Goal: Check status: Check status

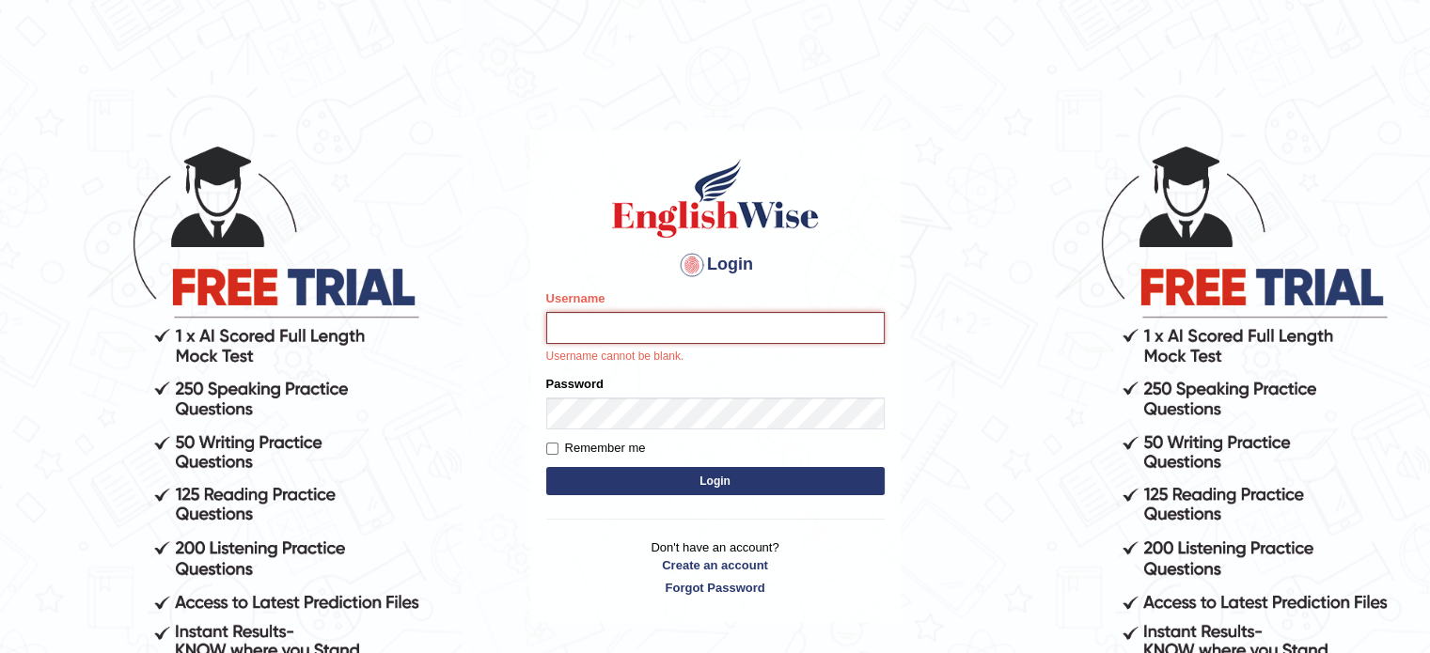
type input "emmanuel_parramatta"
click at [546, 467] on button "Login" at bounding box center [715, 481] width 338 height 28
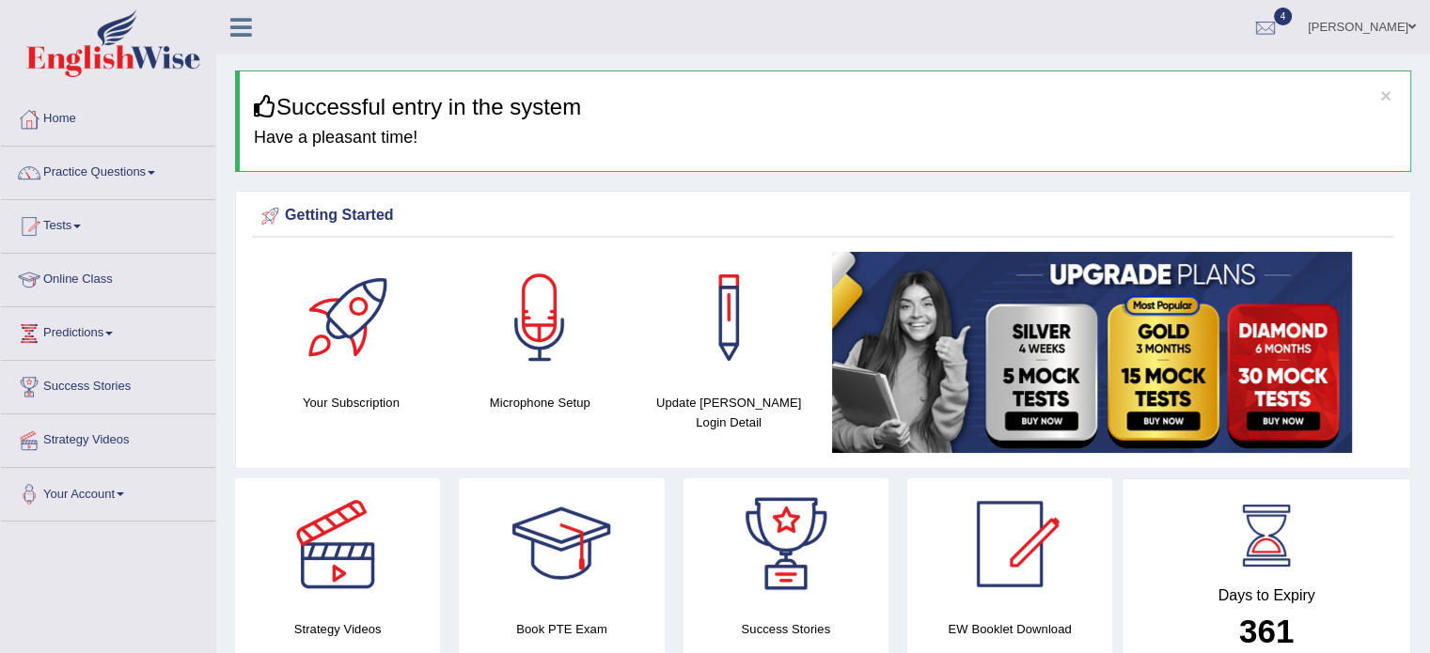
click at [76, 217] on link "Tests" at bounding box center [108, 223] width 214 height 47
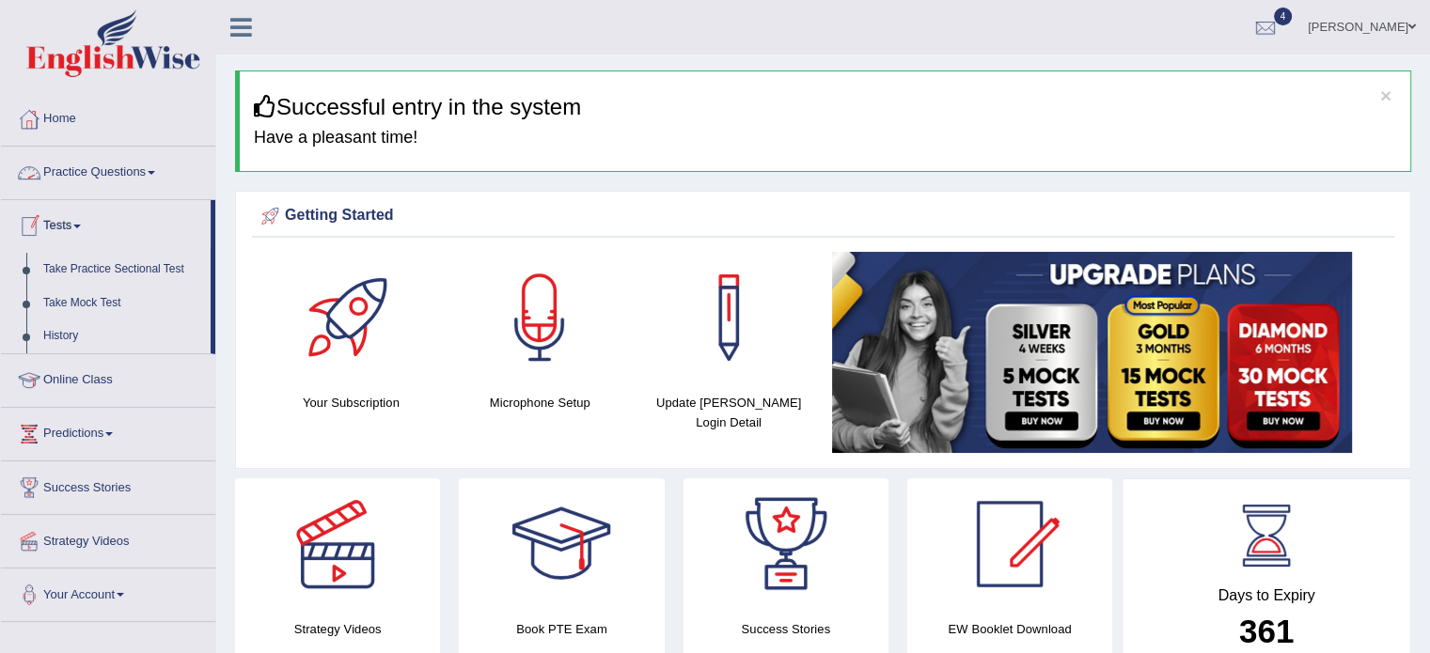
click at [172, 167] on link "Practice Questions" at bounding box center [108, 170] width 214 height 47
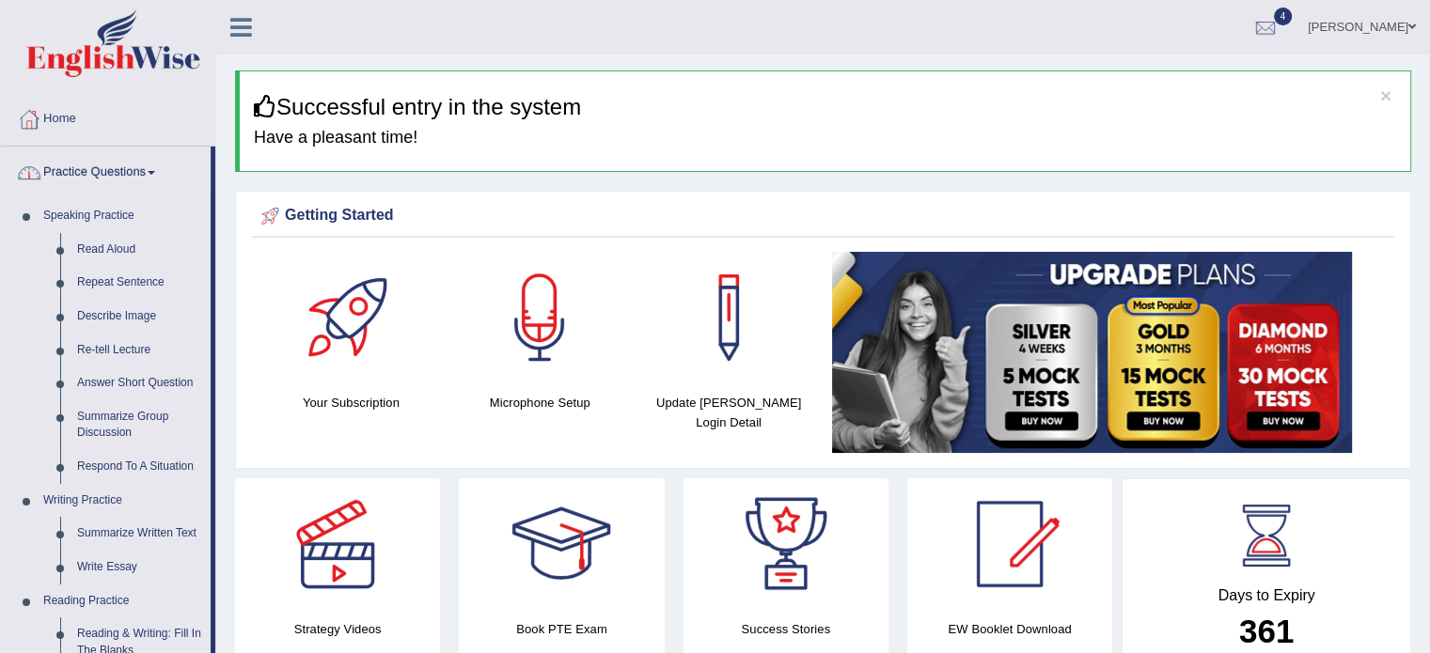
click at [159, 164] on link "Practice Questions" at bounding box center [106, 170] width 210 height 47
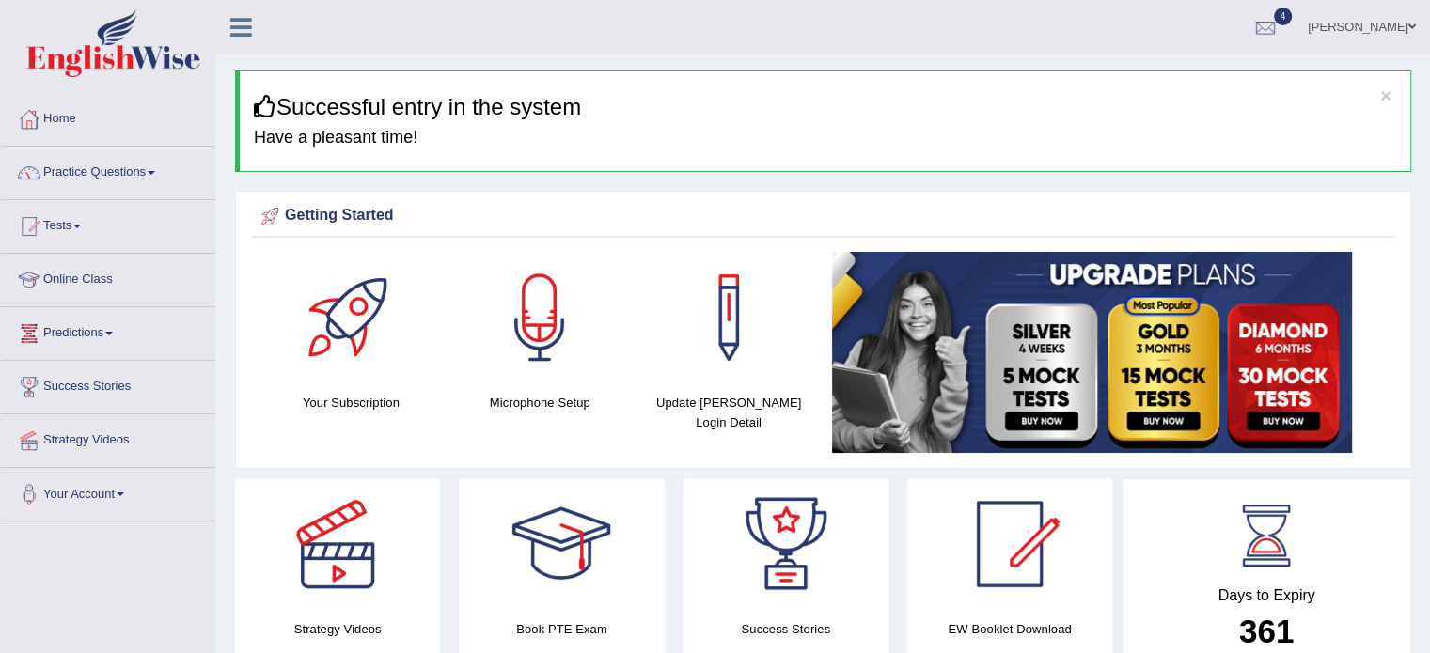
click at [81, 225] on span at bounding box center [77, 227] width 8 height 4
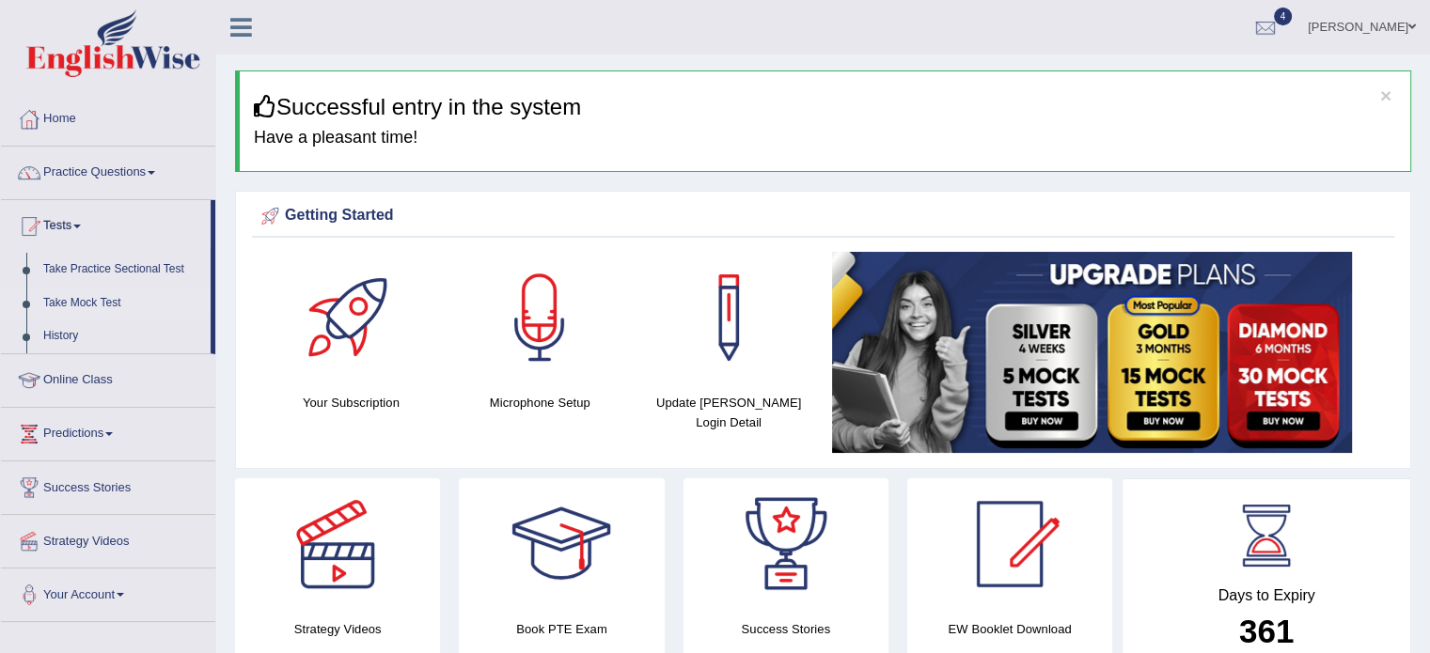
click at [71, 300] on link "Take Mock Test" at bounding box center [123, 304] width 176 height 34
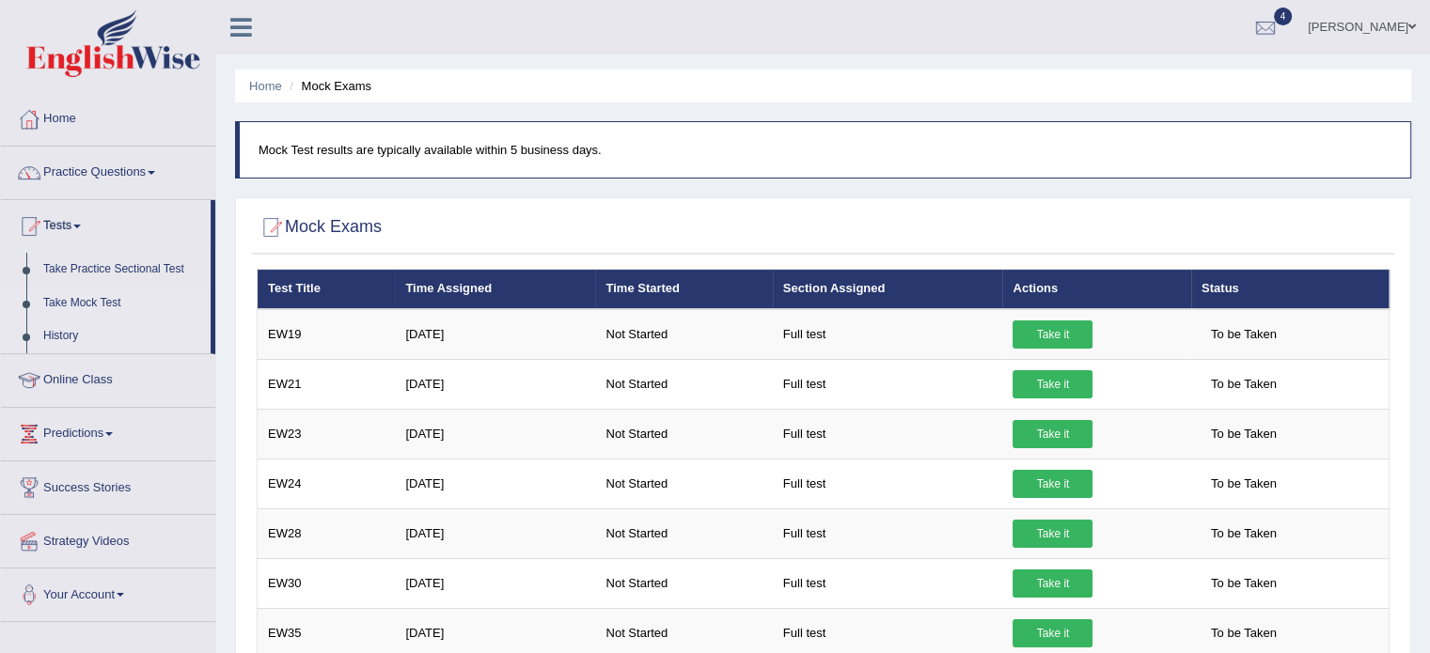
click at [58, 330] on link "History" at bounding box center [123, 337] width 176 height 34
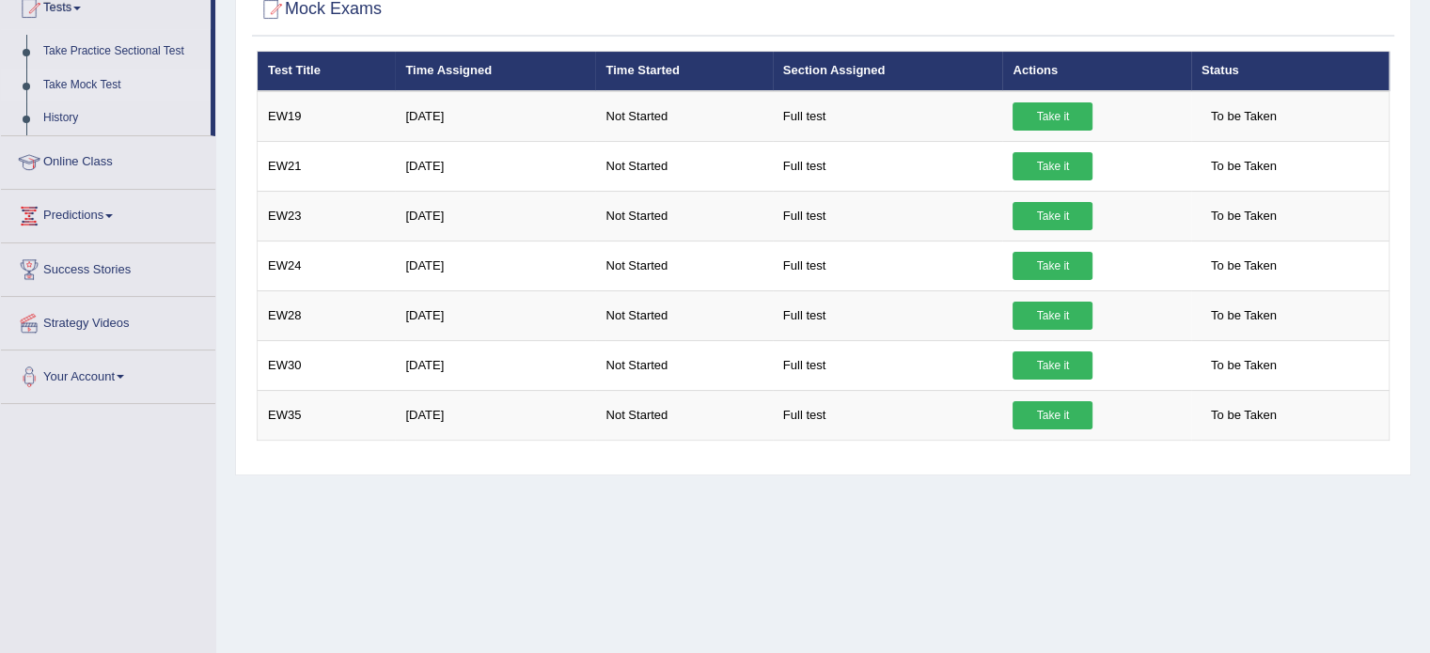
scroll to position [94, 0]
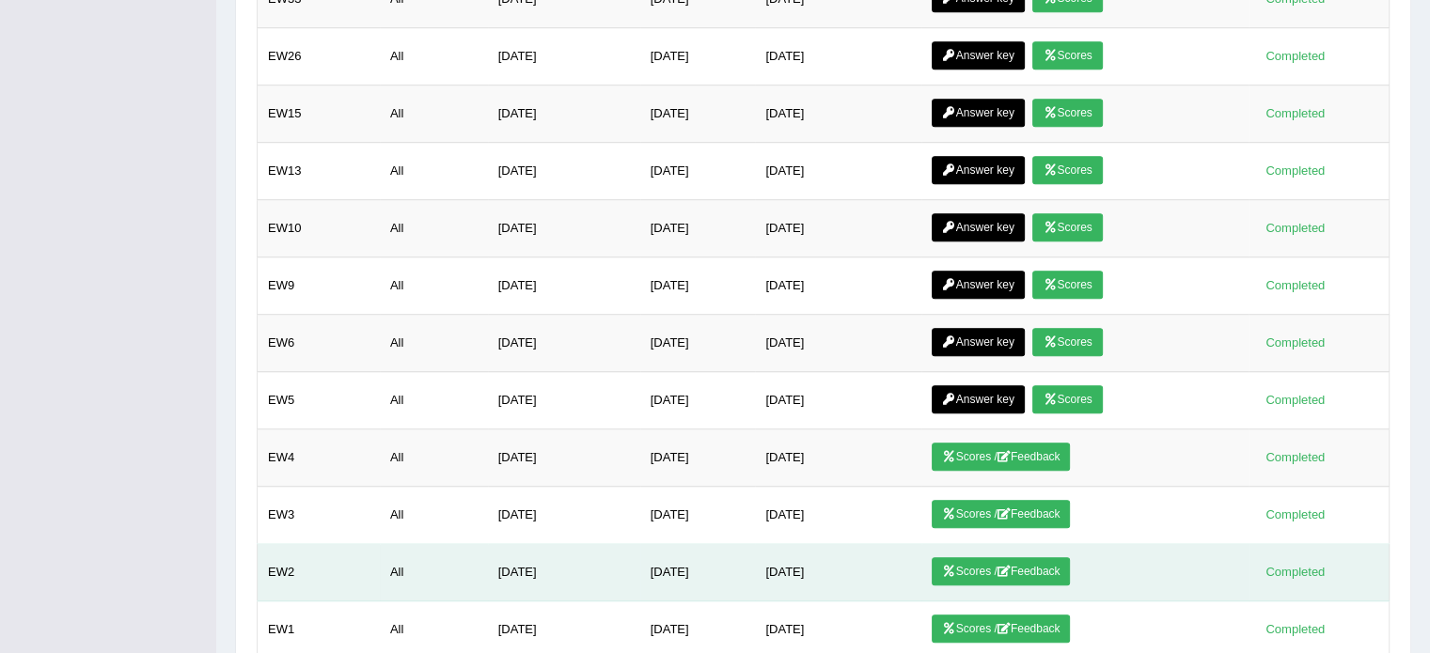
scroll to position [1312, 0]
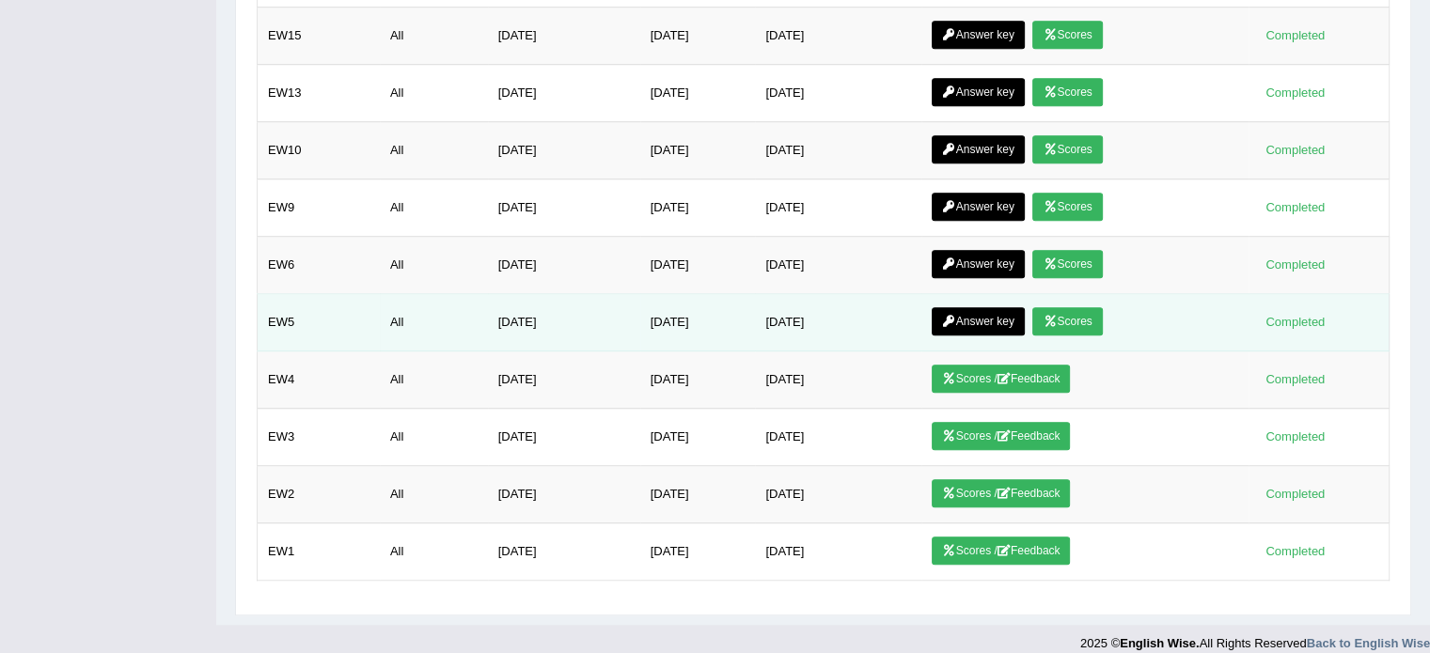
click at [1089, 307] on link "Scores" at bounding box center [1067, 321] width 70 height 28
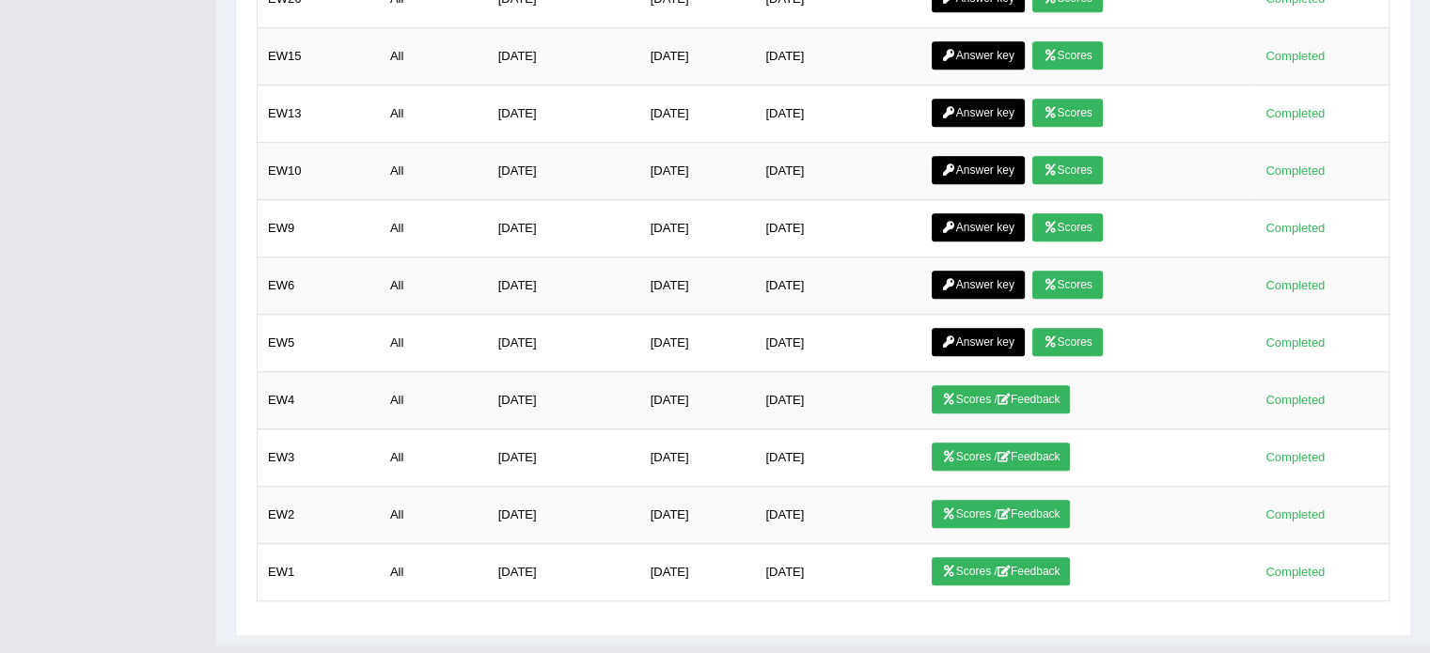
scroll to position [1292, 0]
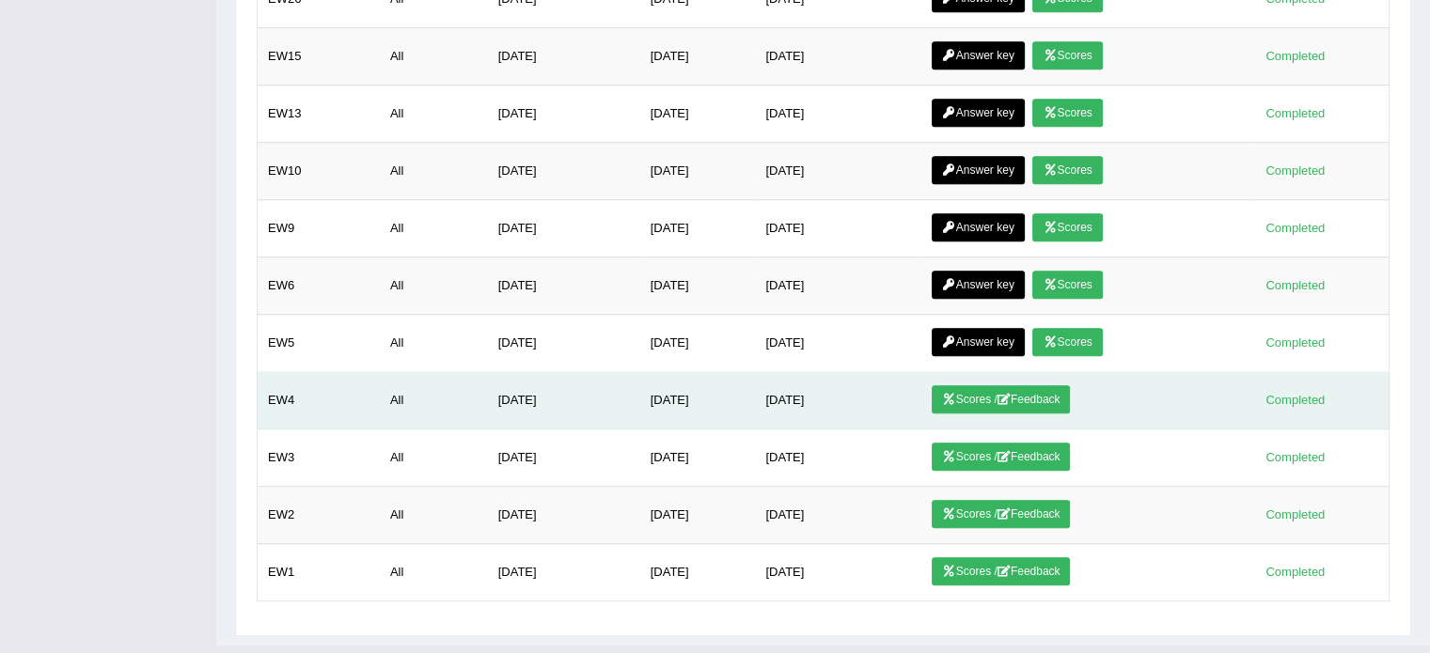
click at [1050, 385] on link "Scores / Feedback" at bounding box center [1001, 399] width 139 height 28
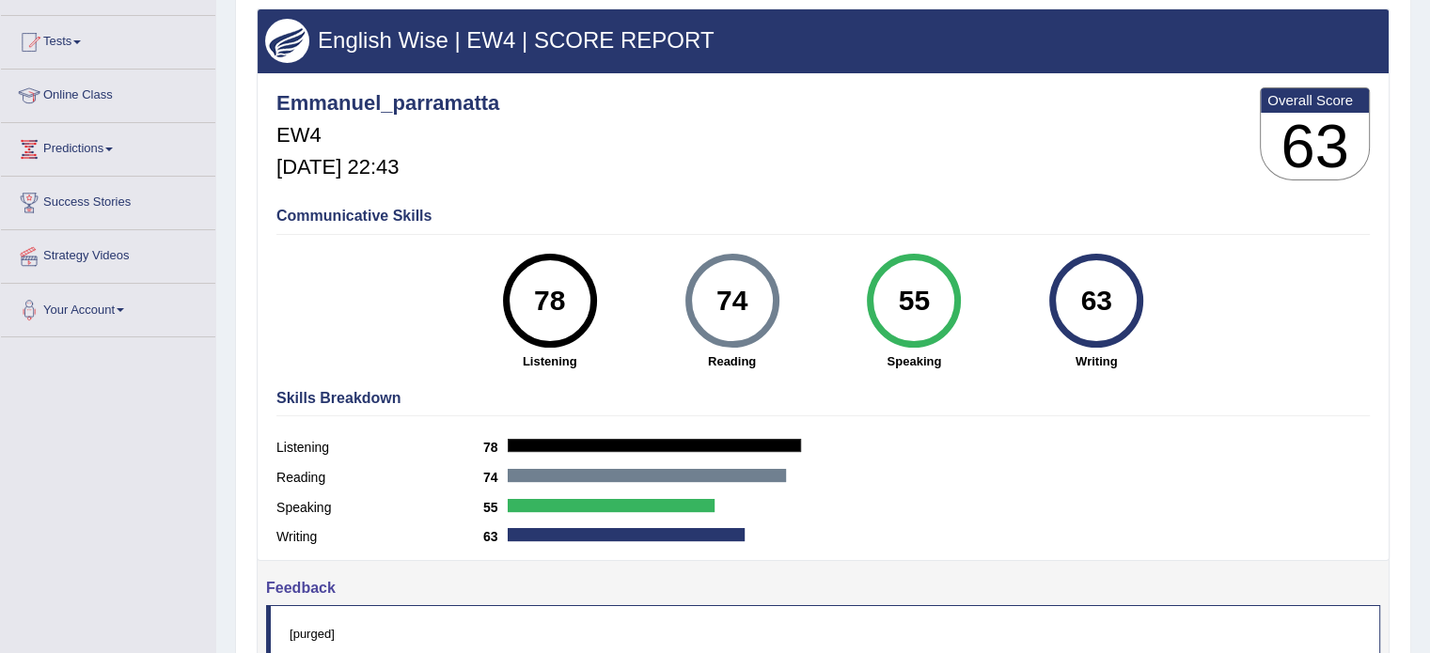
scroll to position [188, 0]
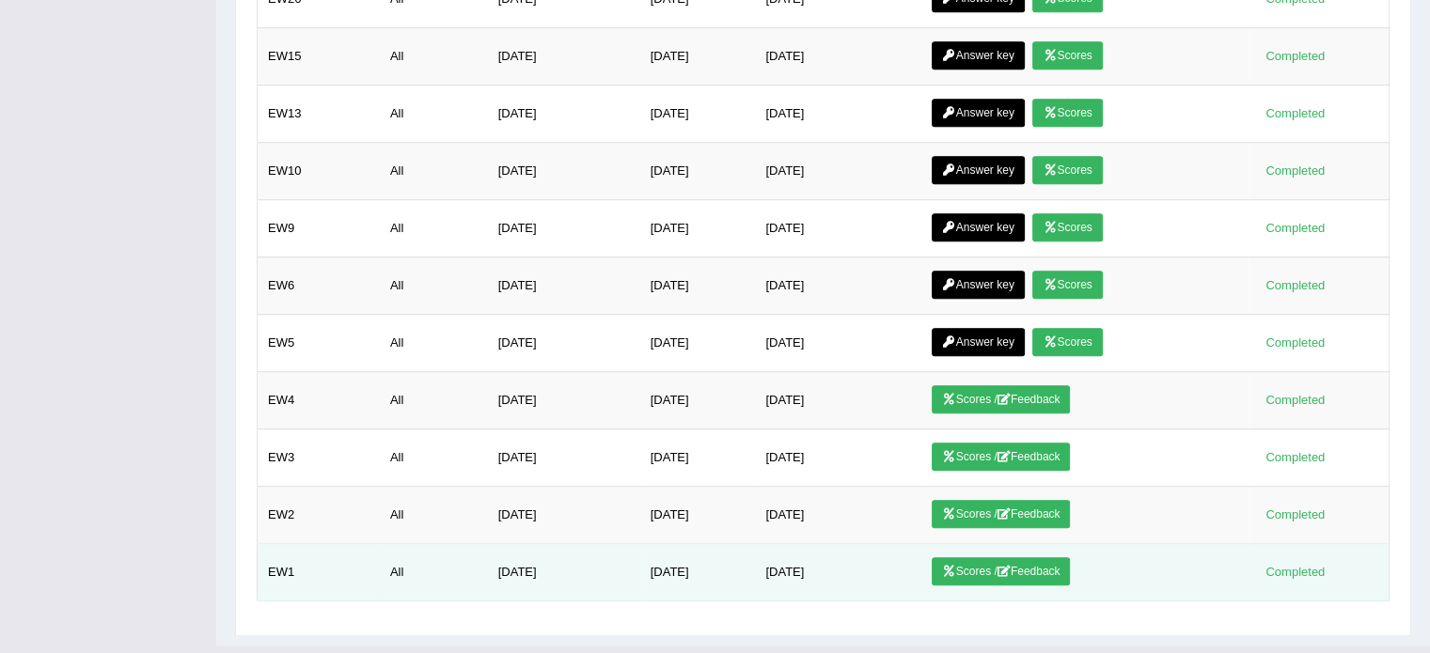
click at [1060, 557] on link "Scores / Feedback" at bounding box center [1001, 571] width 139 height 28
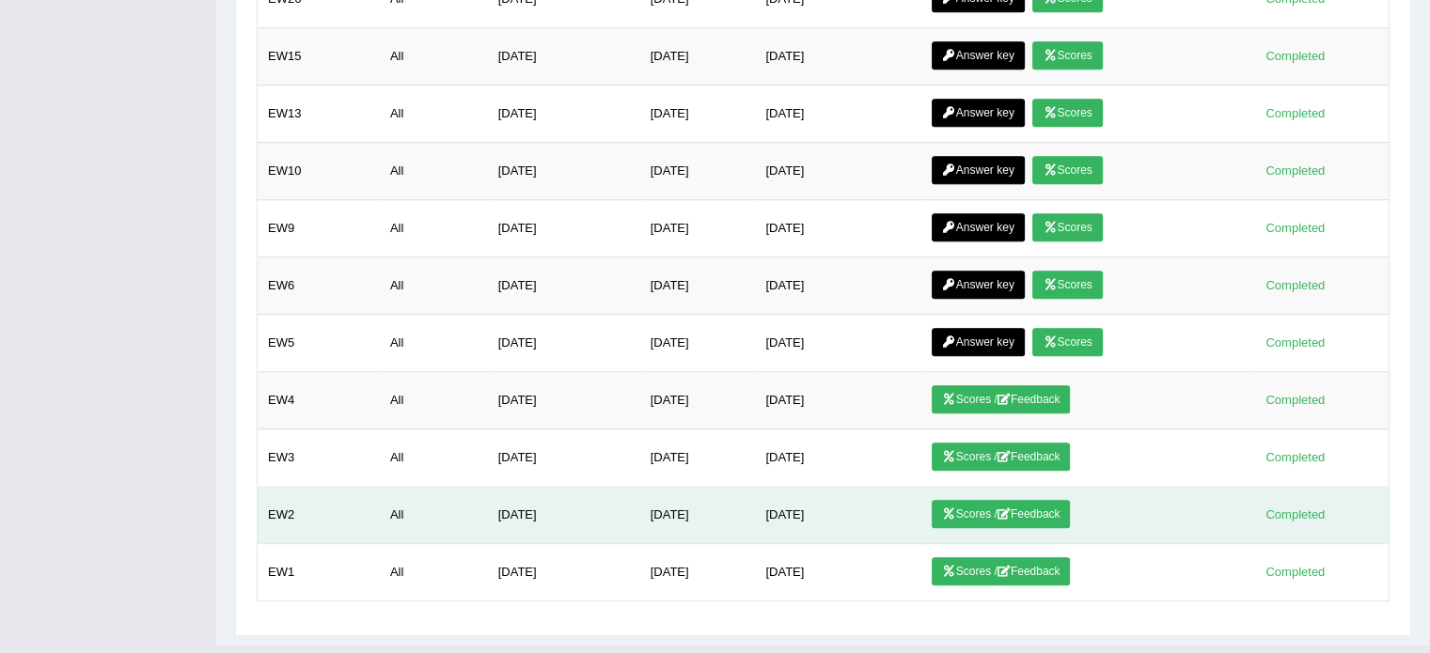
click at [1044, 500] on link "Scores / Feedback" at bounding box center [1001, 514] width 139 height 28
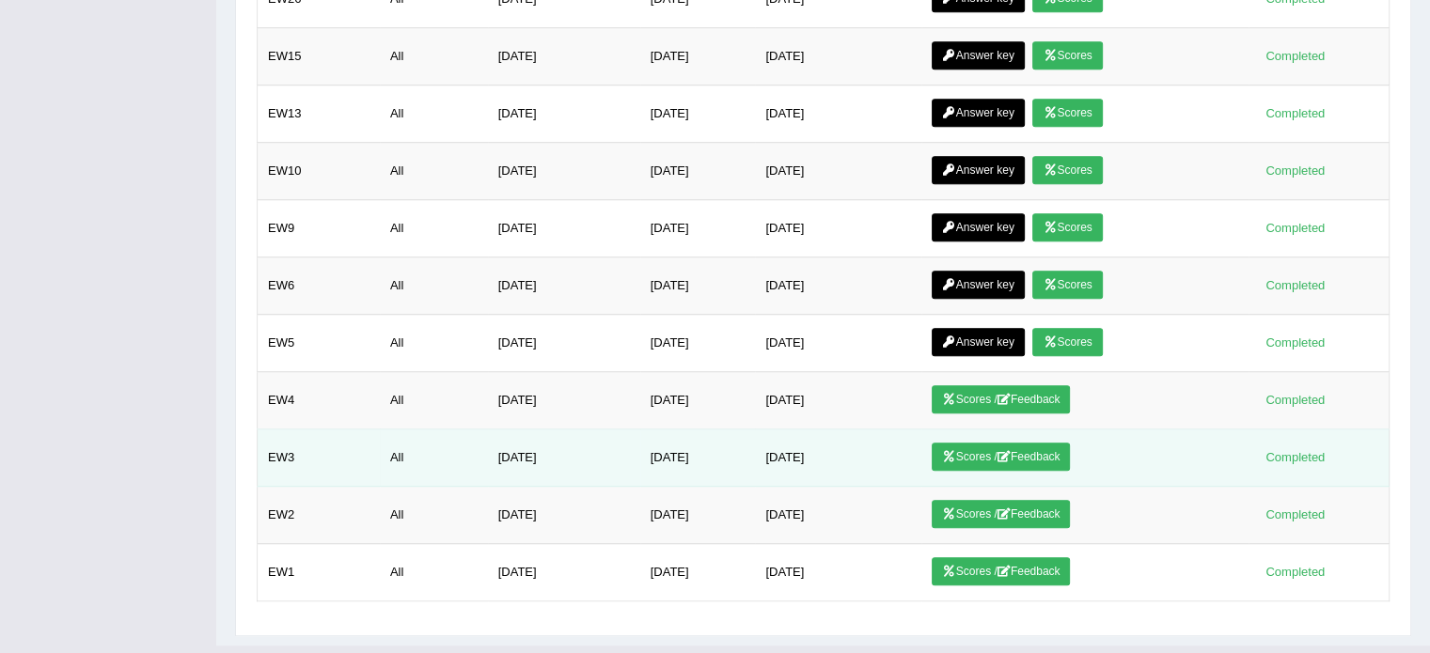
click at [1045, 443] on link "Scores / Feedback" at bounding box center [1001, 457] width 139 height 28
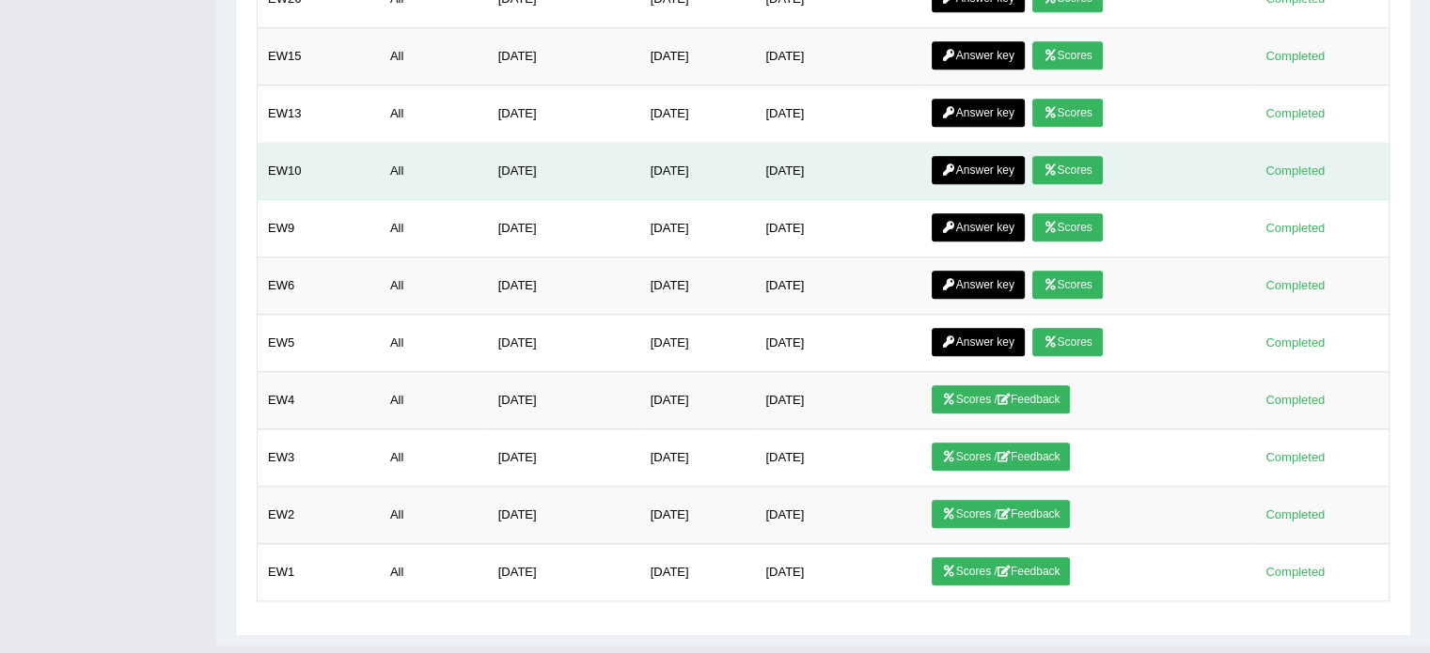
scroll to position [1292, 0]
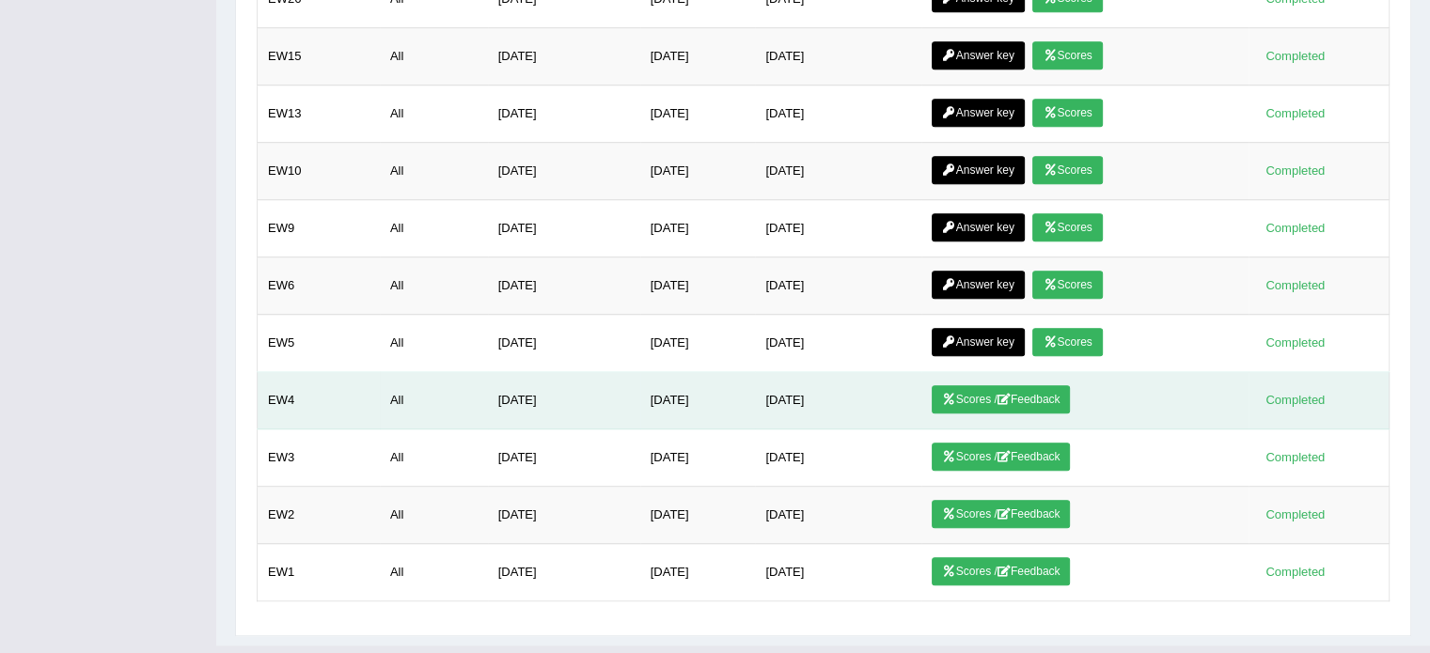
click at [1064, 385] on link "Scores / Feedback" at bounding box center [1001, 399] width 139 height 28
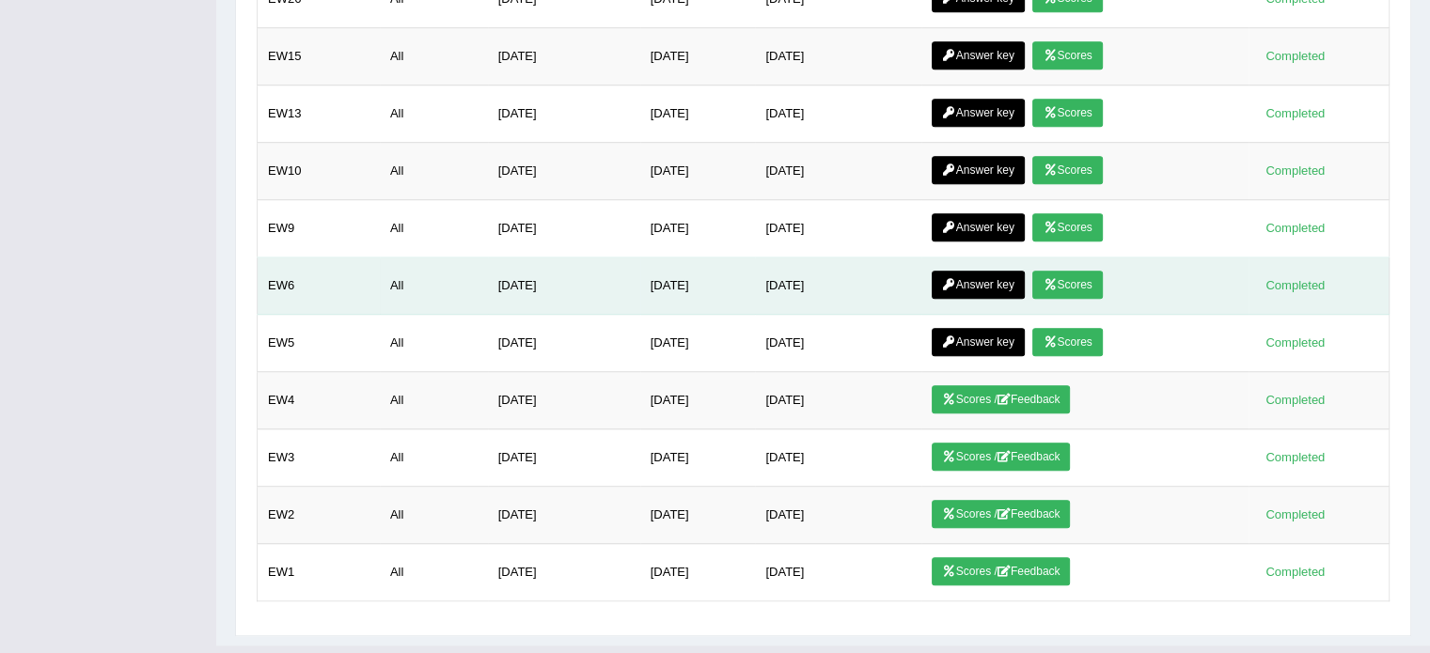
click at [1075, 271] on link "Scores" at bounding box center [1067, 285] width 70 height 28
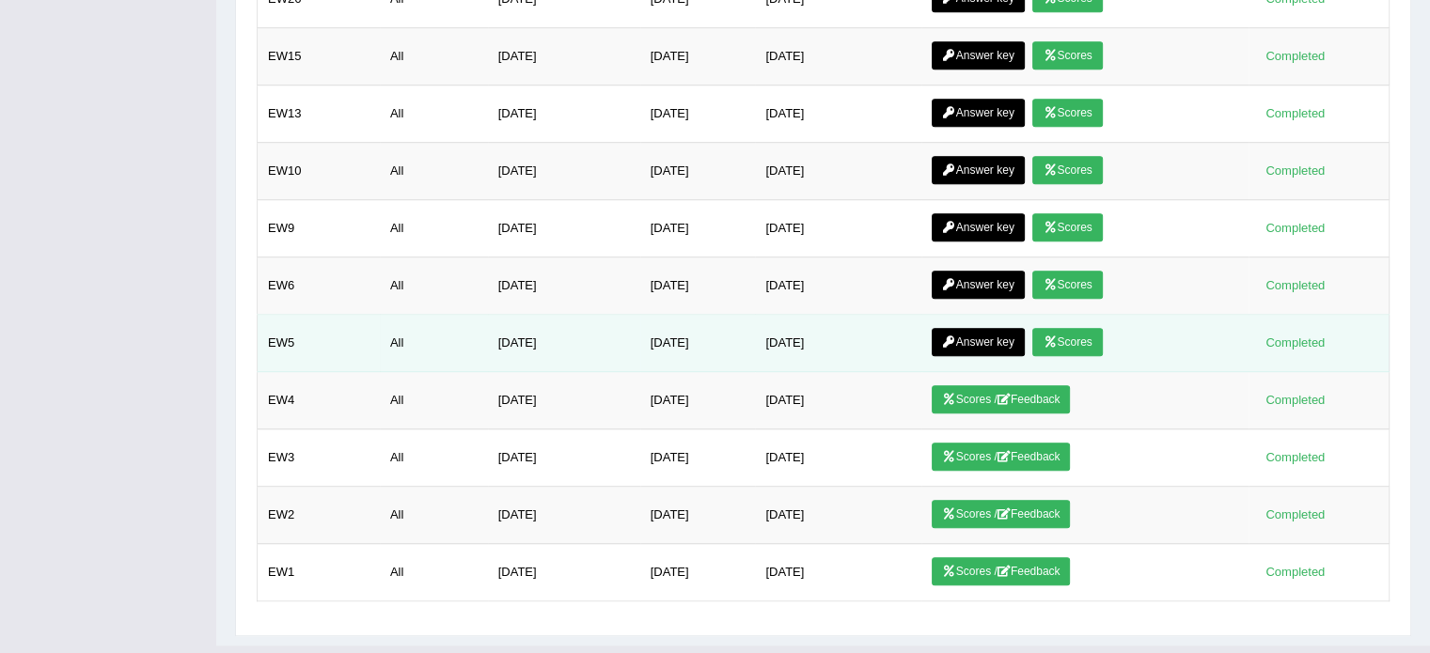
scroll to position [1292, 0]
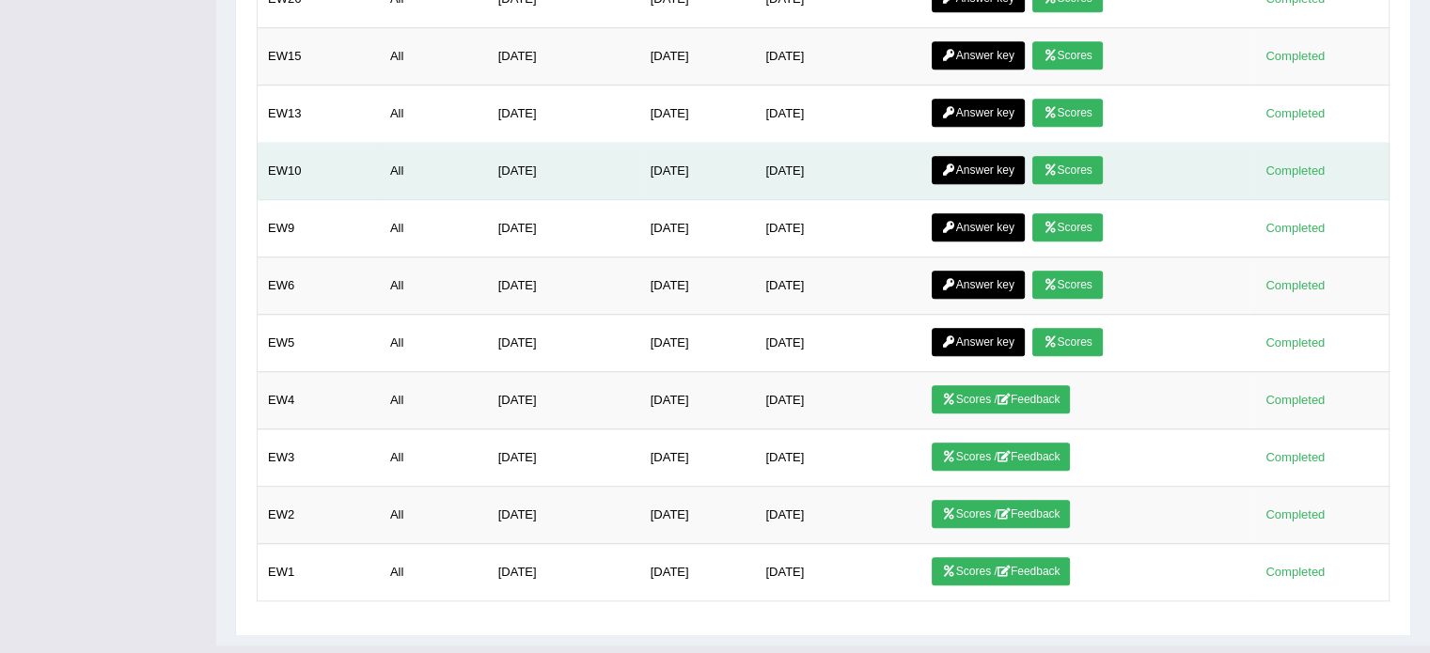
click at [1057, 165] on icon at bounding box center [1050, 170] width 14 height 11
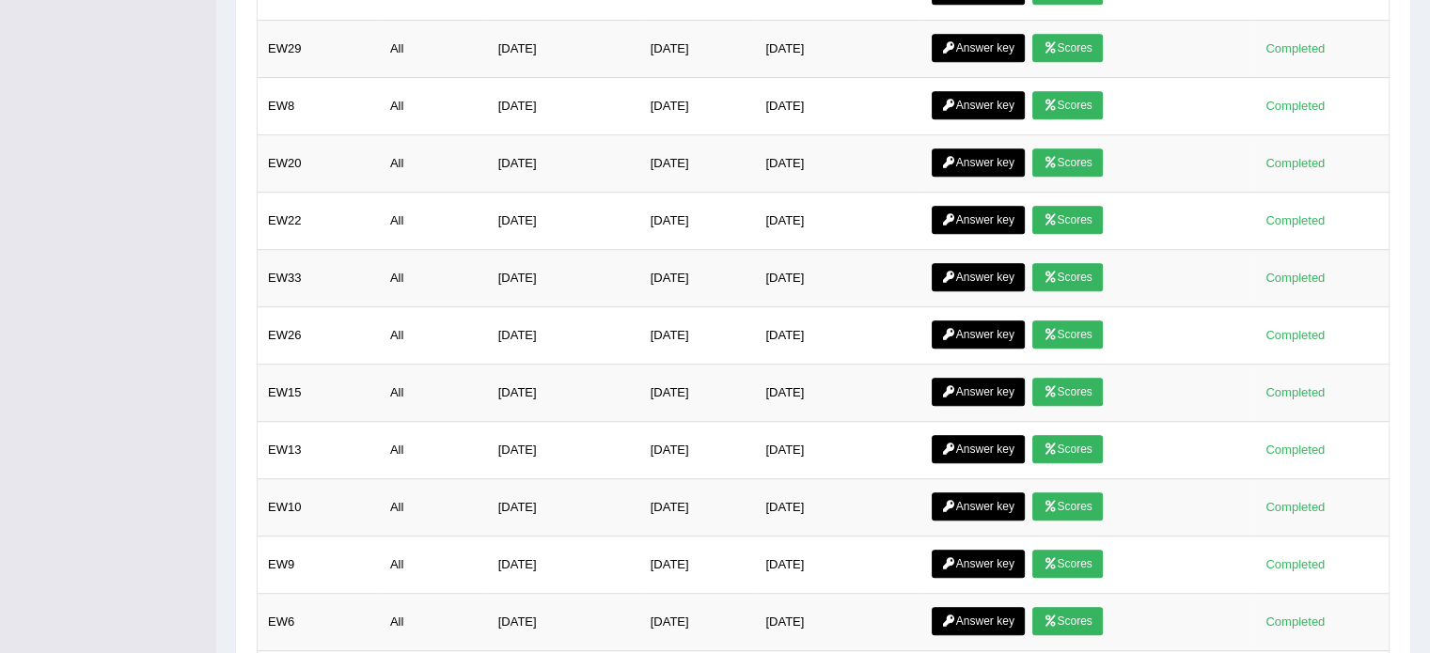
scroll to position [822, 0]
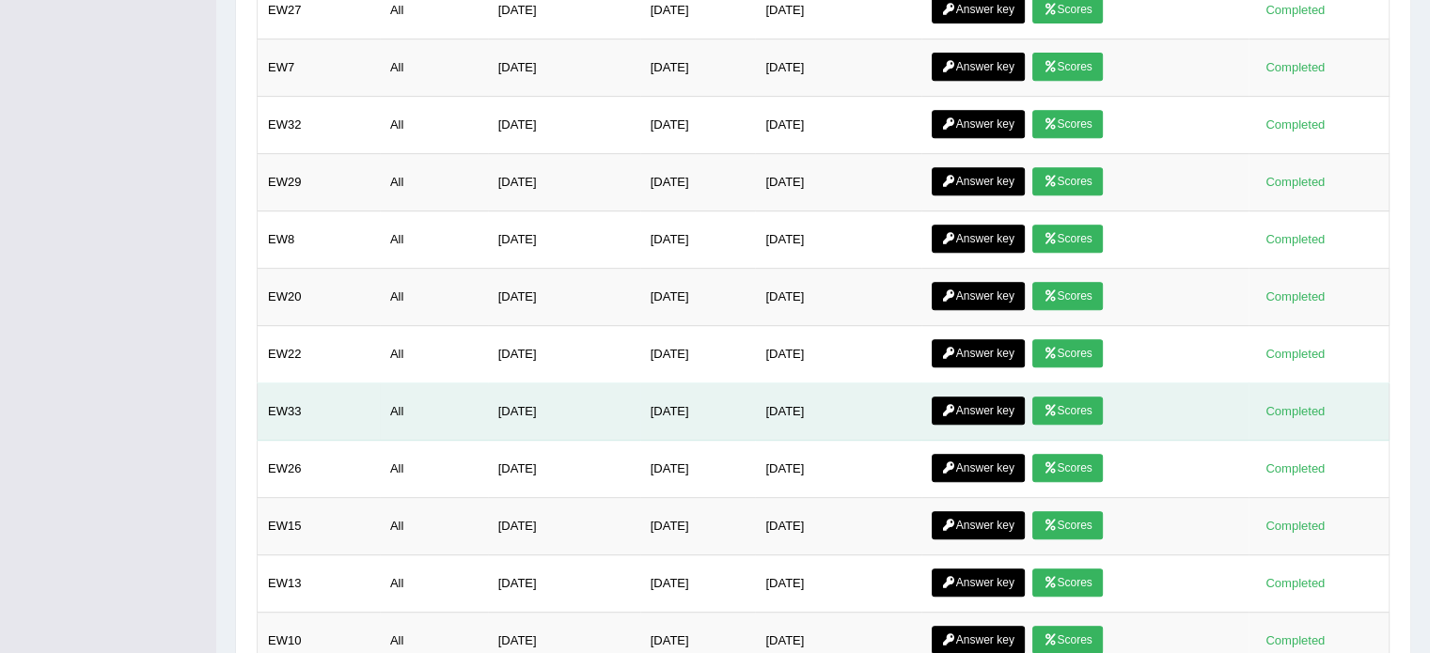
click at [1062, 397] on link "Scores" at bounding box center [1067, 411] width 70 height 28
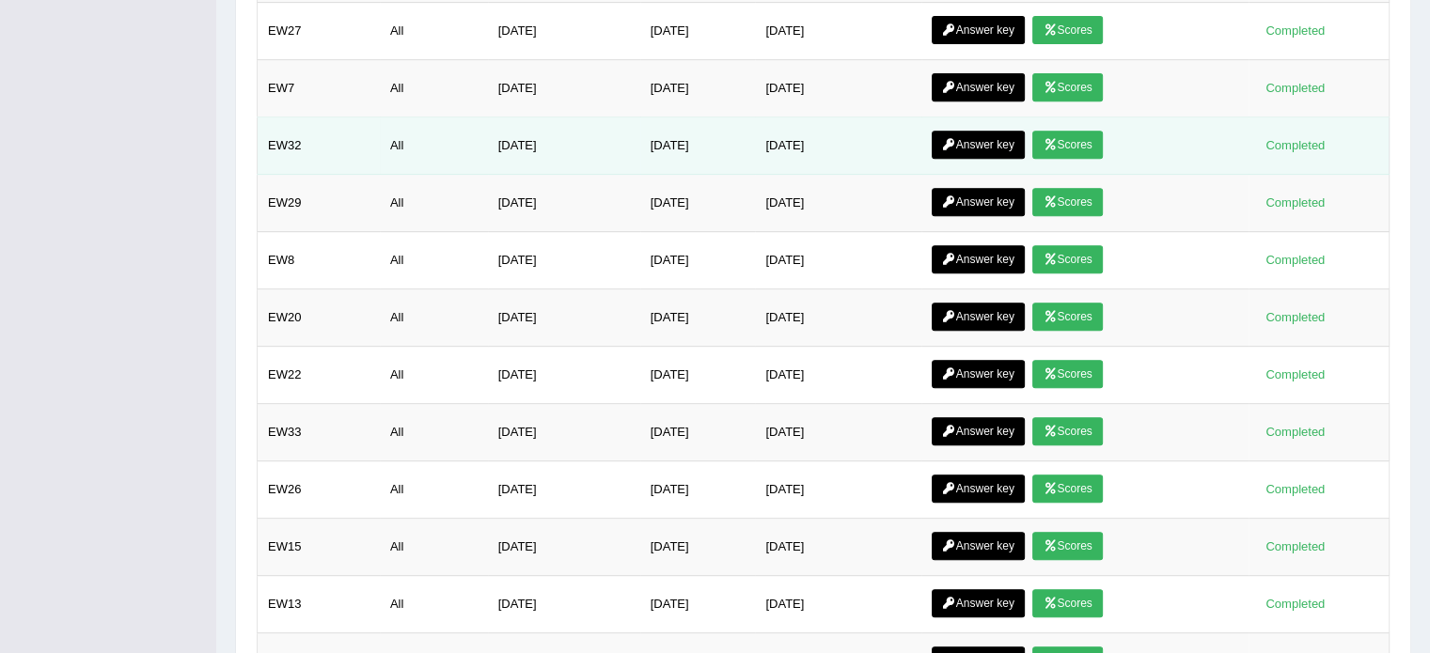
click at [1057, 139] on icon at bounding box center [1050, 144] width 14 height 11
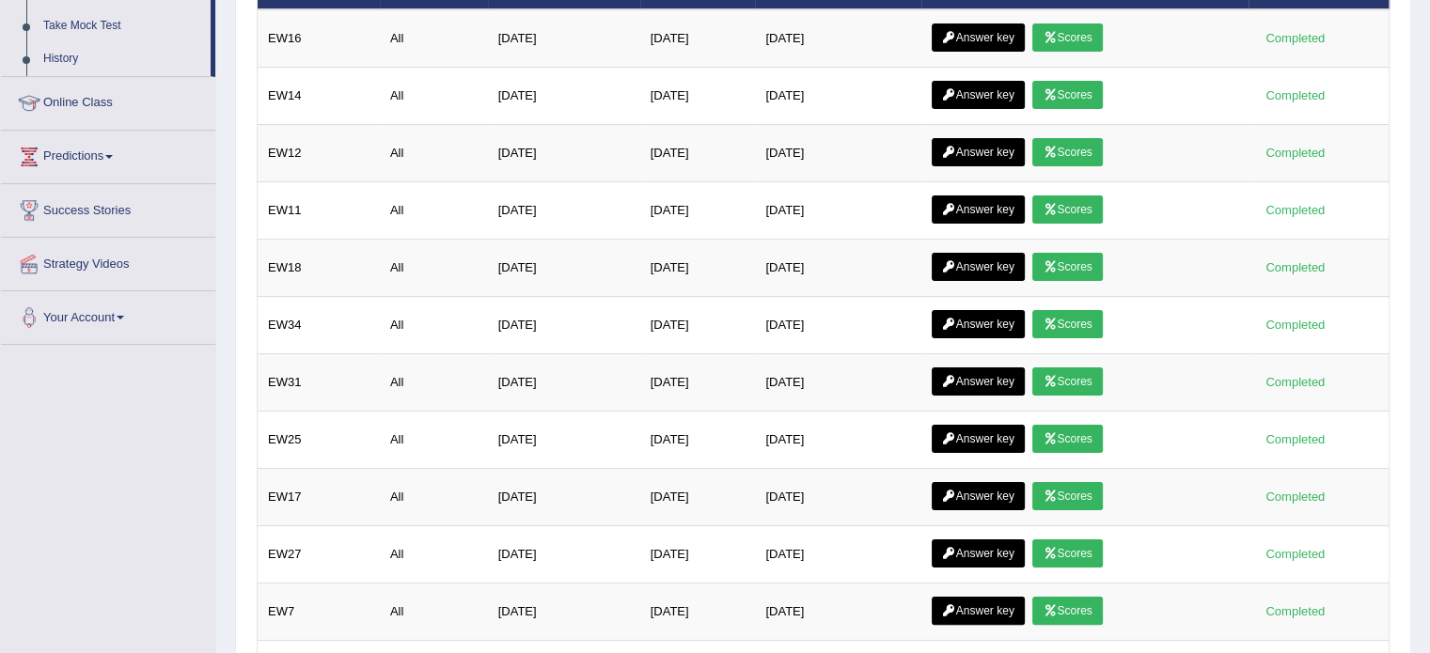
scroll to position [215, 0]
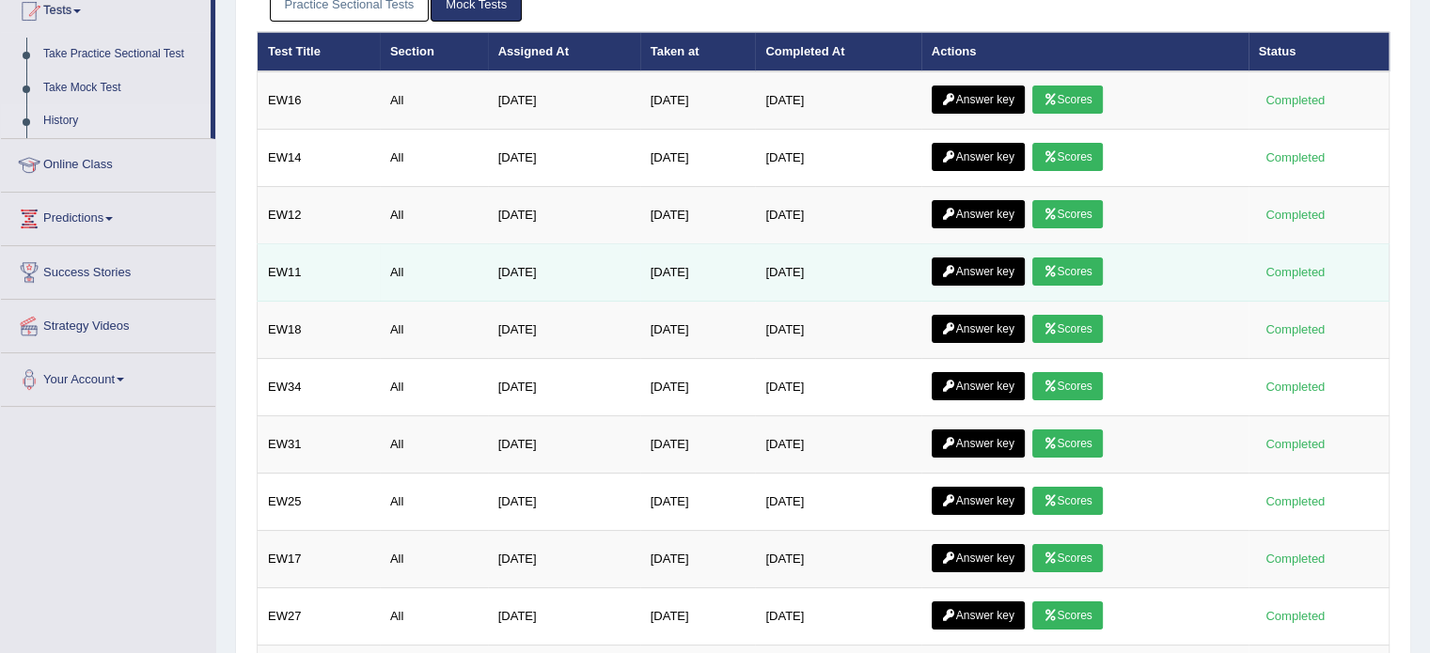
click at [1057, 266] on icon at bounding box center [1050, 271] width 14 height 11
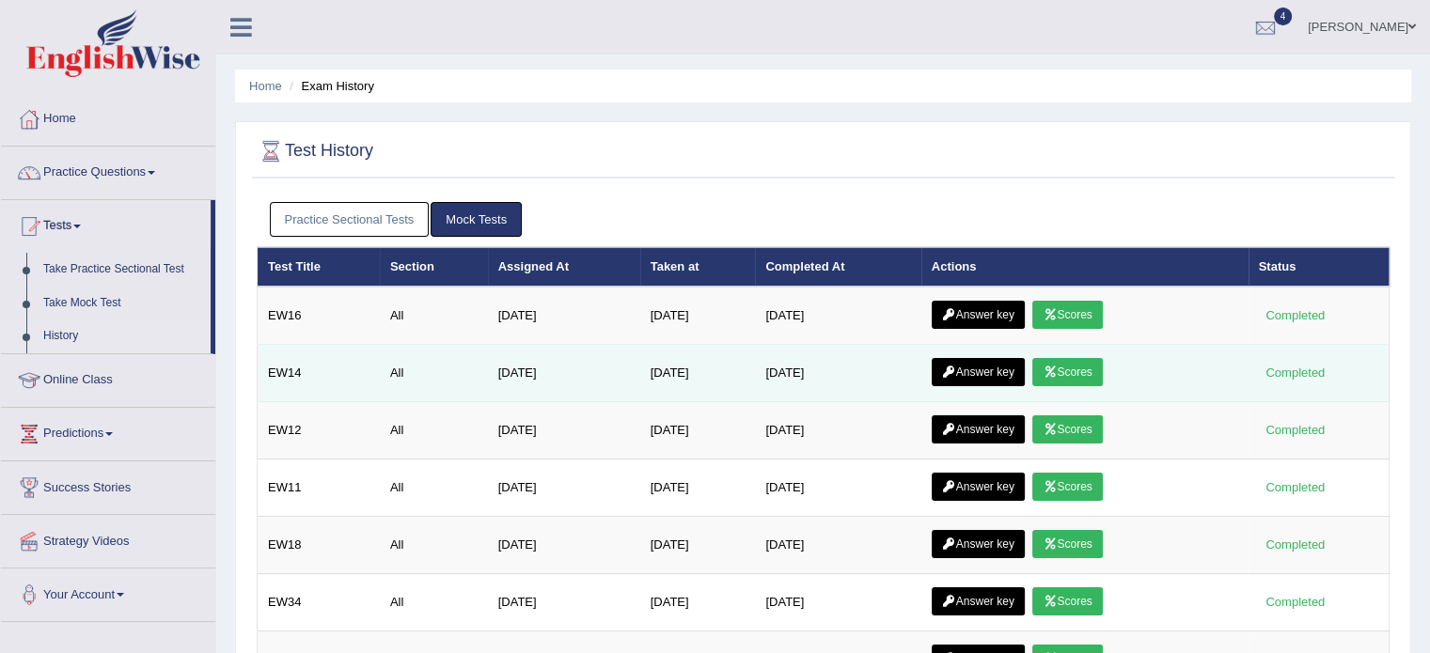
click at [1070, 373] on link "Scores" at bounding box center [1067, 372] width 70 height 28
click at [1087, 366] on link "Scores" at bounding box center [1067, 372] width 70 height 28
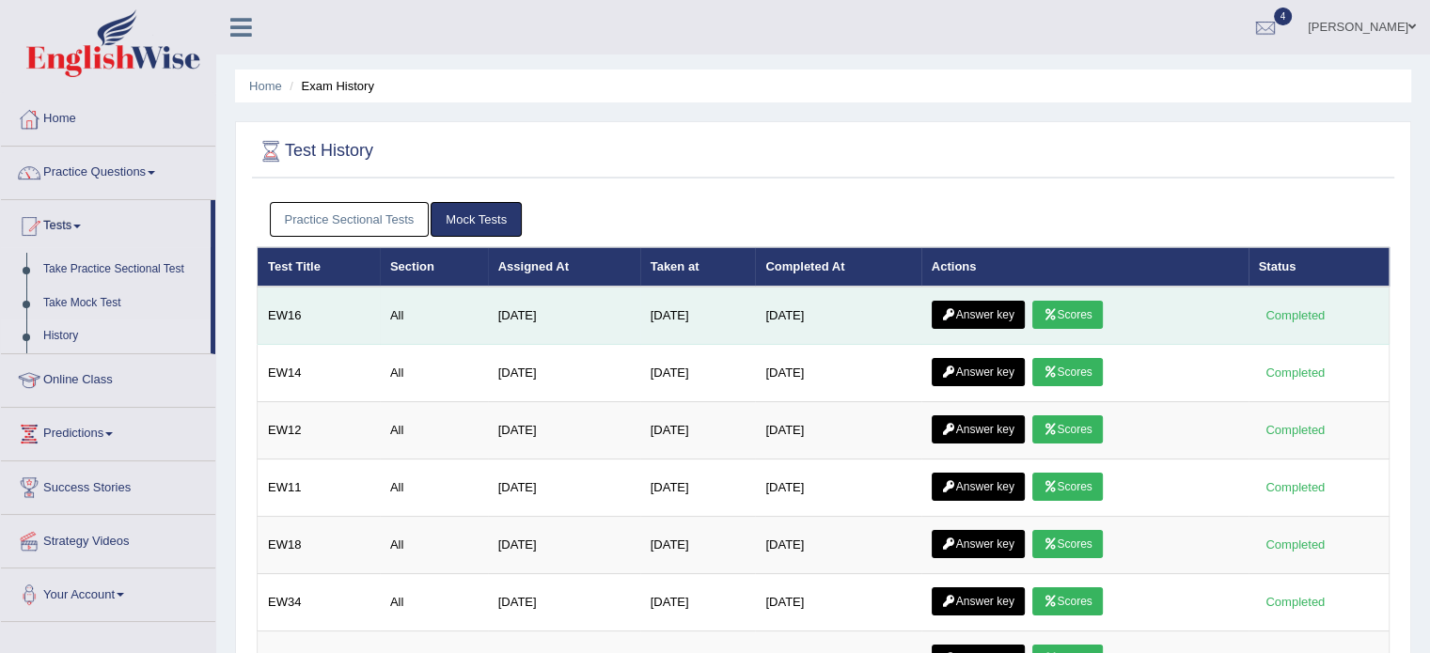
click at [1077, 306] on link "Scores" at bounding box center [1067, 315] width 70 height 28
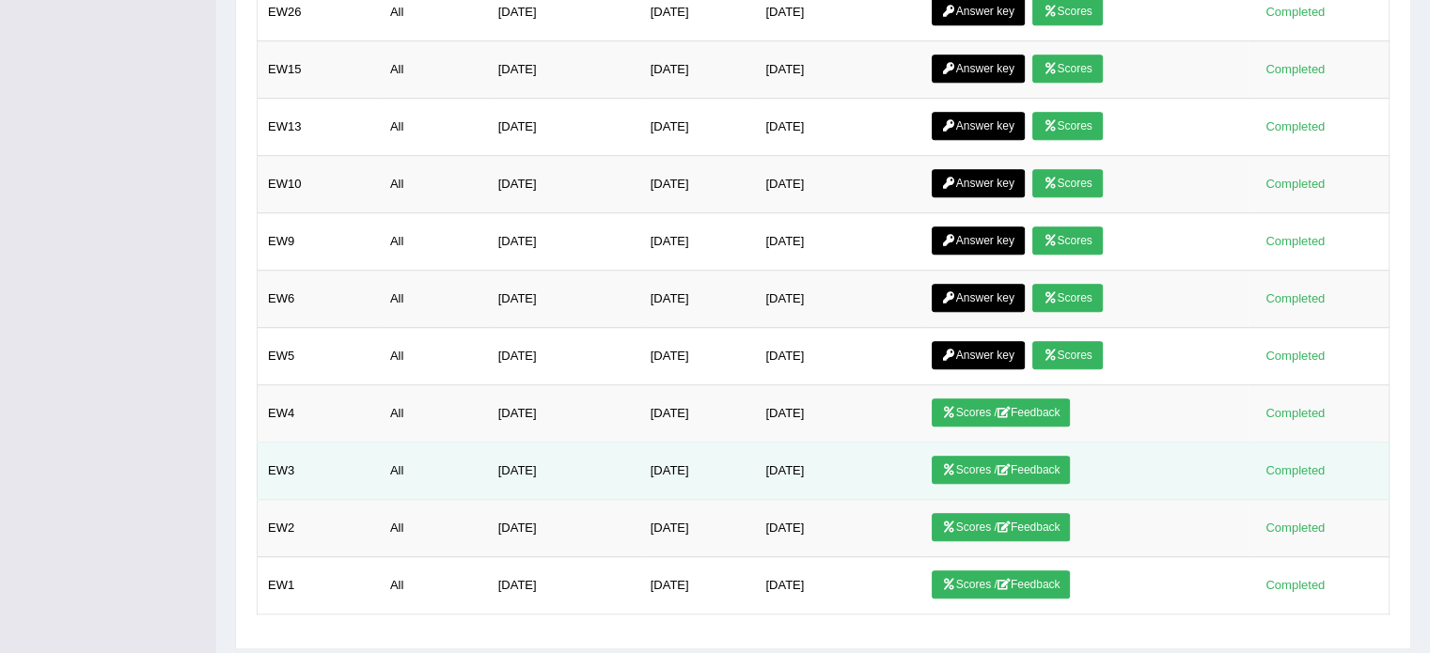
scroll to position [1312, 0]
